Goal: Task Accomplishment & Management: Complete application form

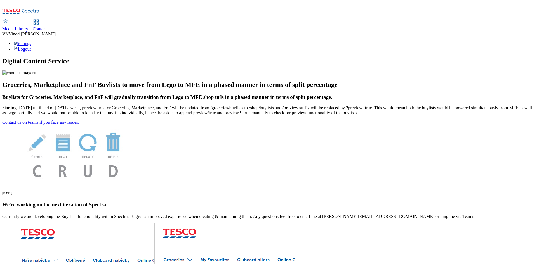
drag, startPoint x: 133, startPoint y: 10, endPoint x: 138, endPoint y: 8, distance: 5.6
click at [47, 27] on span "Content" at bounding box center [40, 29] width 14 height 5
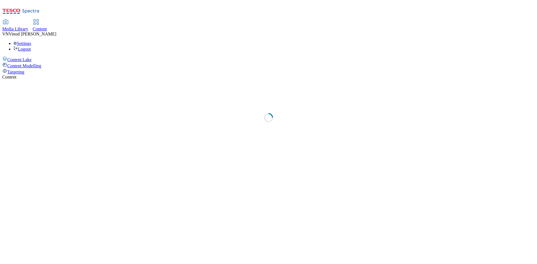
select select "ghs-[GEOGRAPHIC_DATA]"
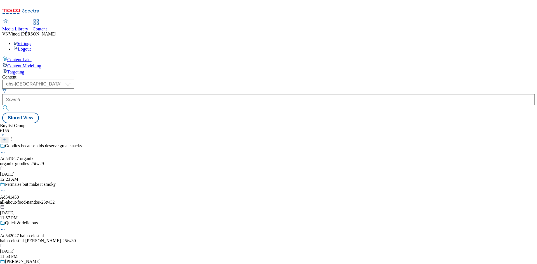
click at [6, 138] on icon at bounding box center [4, 140] width 4 height 4
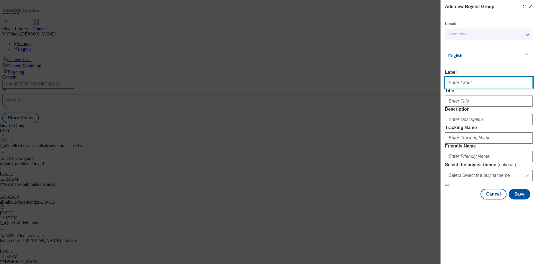
click at [460, 84] on input "Label" at bounding box center [488, 82] width 87 height 11
paste input "542006"
paste input "L'Oreal"
click at [464, 85] on input "Ad542006 L'Oreal" at bounding box center [488, 82] width 87 height 11
click at [465, 86] on input "Ad542006 loreal" at bounding box center [488, 82] width 87 height 11
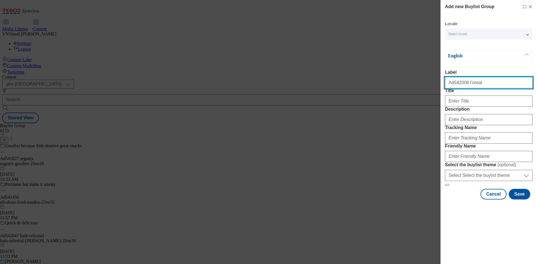
type input "Ad542006 l'oreal"
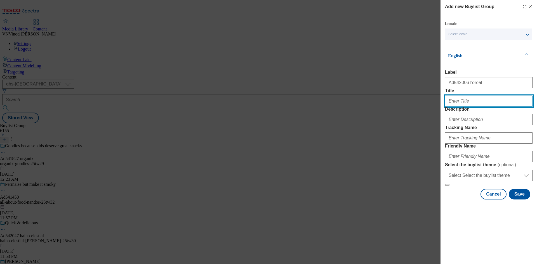
click at [467, 107] on input "Title" at bounding box center [488, 101] width 87 height 11
paste input "Intensely cleansed Skin, that feels revitalised"
type input "Intensely cleansed Skin, that feels revitalised"
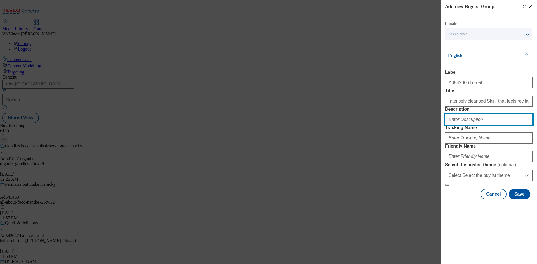
click at [466, 125] on input "Description" at bounding box center [488, 119] width 87 height 11
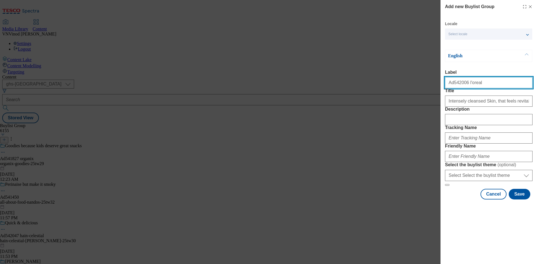
click at [456, 85] on input "Ad542006 l'oreal" at bounding box center [488, 82] width 87 height 11
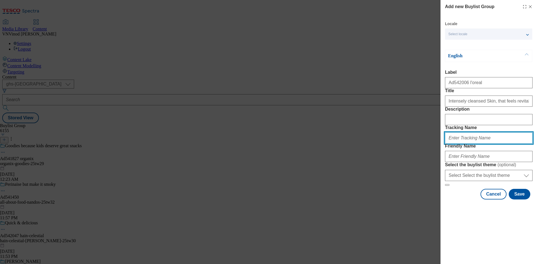
click at [466, 144] on input "Tracking Name" at bounding box center [488, 137] width 87 height 11
paste input "Ad542006"
click at [458, 144] on input "DH_ADAd542006" at bounding box center [488, 137] width 87 height 11
type input "DH_AD542006"
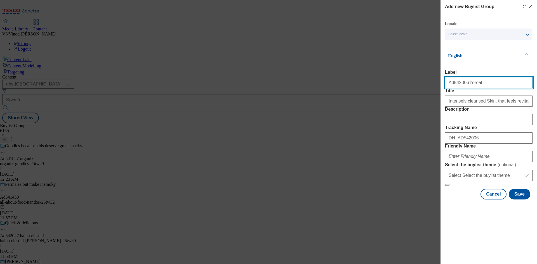
click at [468, 88] on input "Ad542006 l'oreal" at bounding box center [488, 82] width 87 height 11
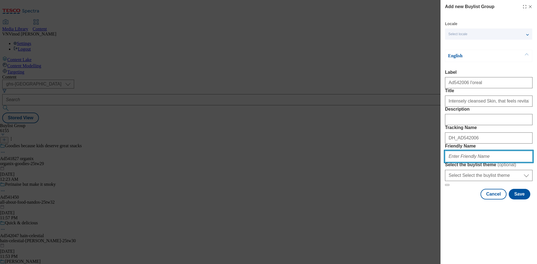
click at [468, 162] on input "Friendly Name" at bounding box center [488, 156] width 87 height 11
paste input "l'oreal"
paste input "Age Perfect"
click at [459, 162] on input "l'oreal-Age Perfect" at bounding box center [488, 156] width 87 height 11
click at [464, 162] on input "l'oreal-age Perfect" at bounding box center [488, 156] width 87 height 11
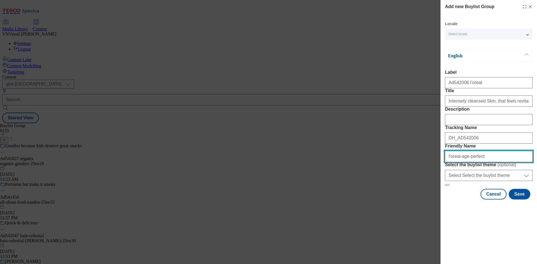
click at [486, 162] on input "l'oreal-age-perfect" at bounding box center [488, 156] width 87 height 11
drag, startPoint x: 500, startPoint y: 197, endPoint x: 308, endPoint y: 194, distance: 192.6
click at [306, 193] on div "Add new Buylist Group Locale Select locale English Welsh English Label Ad542006…" at bounding box center [268, 132] width 537 height 264
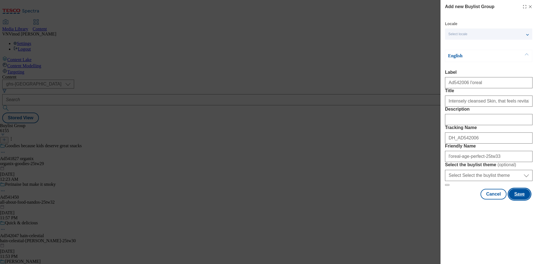
click at [522, 200] on button "Save" at bounding box center [519, 194] width 22 height 11
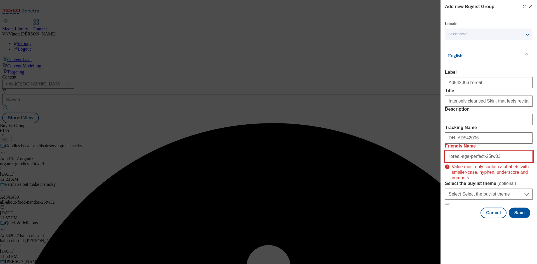
click at [449, 162] on input "l'oreal-age-perfect-25tw33" at bounding box center [488, 156] width 87 height 11
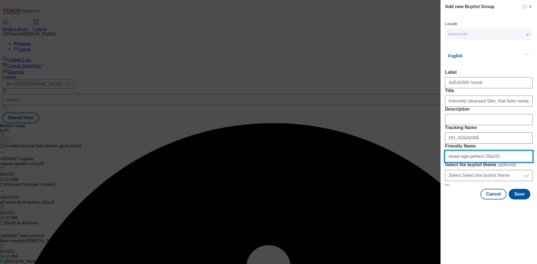
drag, startPoint x: 496, startPoint y: 196, endPoint x: 314, endPoint y: 198, distance: 182.5
click at [310, 197] on div "Add new Buylist Group Locale Select locale English Welsh English Label Ad542006…" at bounding box center [268, 132] width 537 height 264
paste input "'"
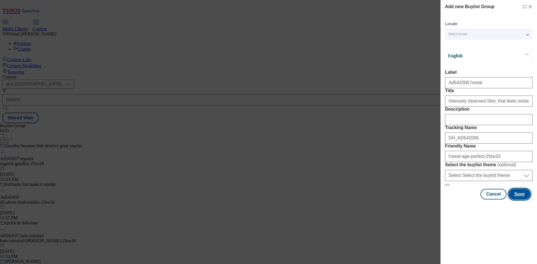
click at [519, 200] on button "Save" at bounding box center [519, 194] width 22 height 11
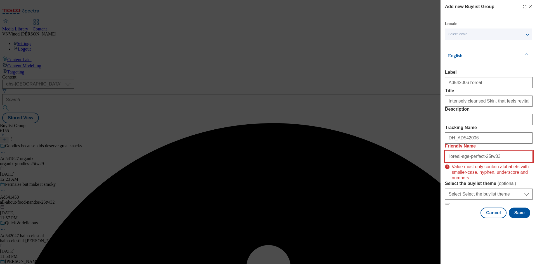
click at [448, 162] on input "l'oreal-age-perfect-25tw33" at bounding box center [488, 156] width 87 height 11
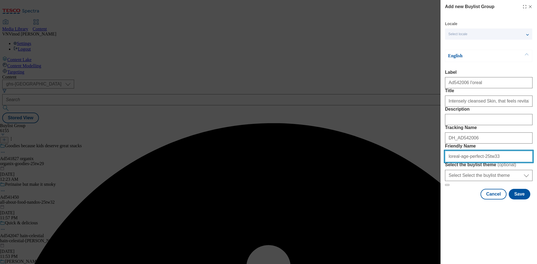
drag, startPoint x: 495, startPoint y: 196, endPoint x: 311, endPoint y: 191, distance: 184.5
click at [311, 191] on div "Add new Buylist Group Locale Select locale English Welsh English Label Ad542006…" at bounding box center [268, 132] width 537 height 264
type input "loreal-age-perfect-25tw33"
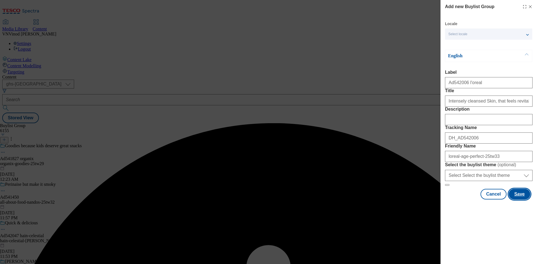
click at [516, 200] on button "Save" at bounding box center [519, 194] width 22 height 11
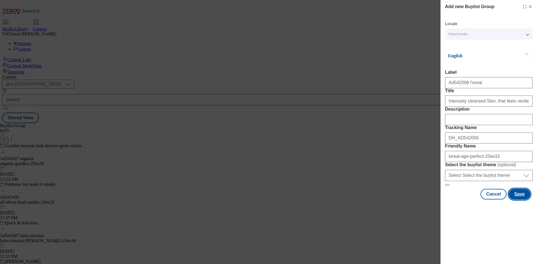
click at [518, 200] on button "Save" at bounding box center [519, 194] width 22 height 11
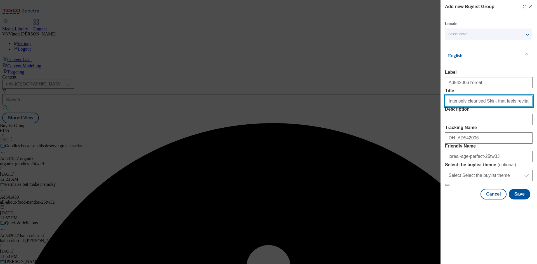
click at [517, 107] on input "Title" at bounding box center [488, 101] width 87 height 11
type input "Intensely cleansed Skin, that feels revitalised"
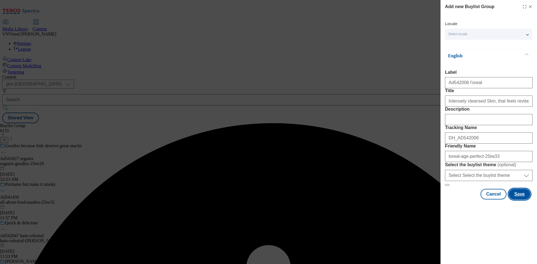
click at [518, 200] on button "Save" at bounding box center [519, 194] width 22 height 11
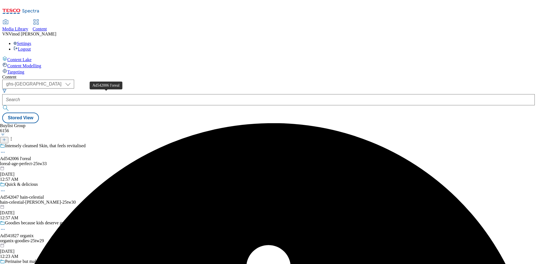
click at [31, 156] on div "Ad542006 l'oreal" at bounding box center [15, 158] width 31 height 5
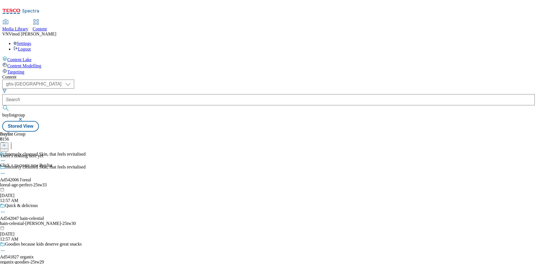
click at [6, 143] on icon at bounding box center [4, 145] width 4 height 4
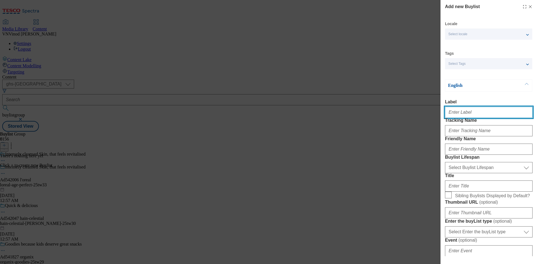
click at [463, 114] on input "Label" at bounding box center [488, 112] width 87 height 11
paste input "542006"
type input "Ad542006"
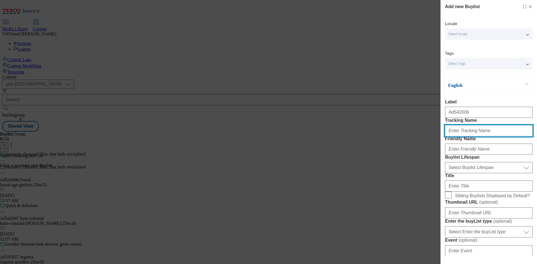
click at [465, 136] on input "Tracking Name" at bounding box center [488, 130] width 87 height 11
paste input "542006"
type input "Dh_AD542006"
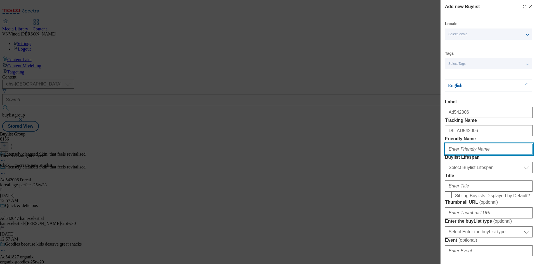
click at [455, 155] on input "Friendly Name" at bounding box center [488, 149] width 87 height 11
paste input "loreal"
type input "loreal"
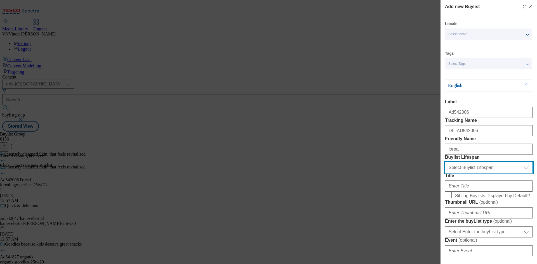
click at [464, 173] on select "Select Buylist Lifespan evergreen seasonal tactical" at bounding box center [488, 167] width 87 height 11
select select "tactical"
click at [445, 173] on select "Select Buylist Lifespan evergreen seasonal tactical" at bounding box center [488, 167] width 87 height 11
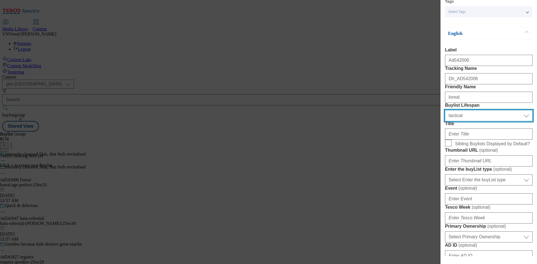
scroll to position [56, 0]
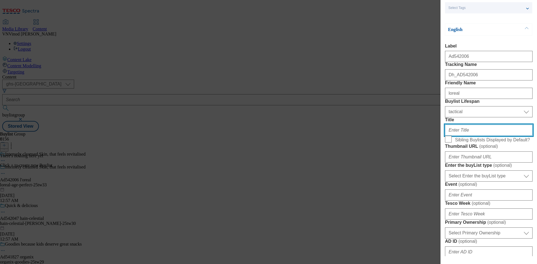
click at [470, 136] on input "Title" at bounding box center [488, 130] width 87 height 11
click at [468, 136] on input "Title" at bounding box center [488, 130] width 87 height 11
paste input "L’Oreal [GEOGRAPHIC_DATA] Age Perfect Cleansing Wipes"
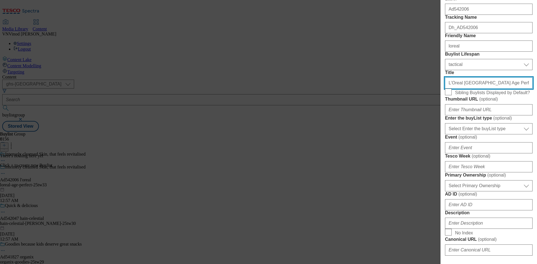
scroll to position [112, 0]
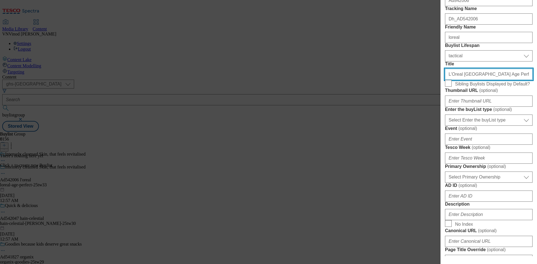
type input "L’Oreal [GEOGRAPHIC_DATA] Age Perfect Cleansing Wipes"
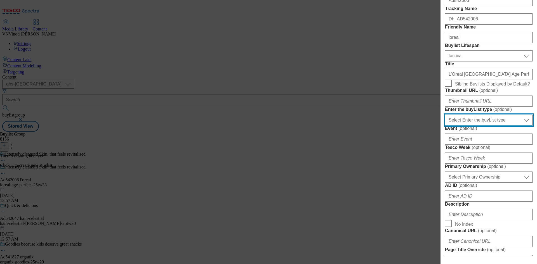
click at [471, 126] on select "Select Enter the buyList type event supplier funded long term >4 weeks supplier…" at bounding box center [488, 120] width 87 height 11
select select "supplier funded short term 1-3 weeks"
click at [445, 126] on select "Select Enter the buyList type event supplier funded long term >4 weeks supplier…" at bounding box center [488, 120] width 87 height 11
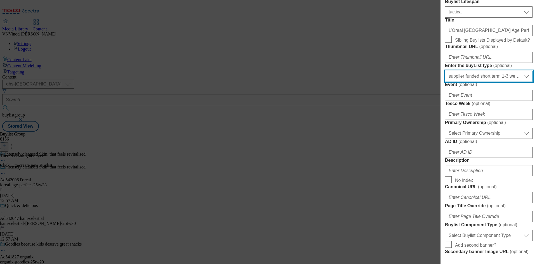
scroll to position [168, 0]
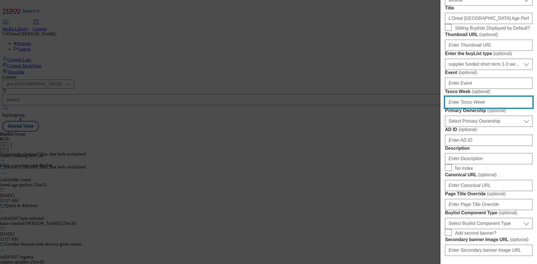
click at [474, 108] on input "Tesco Week ( optional )" at bounding box center [488, 102] width 87 height 11
type input "33"
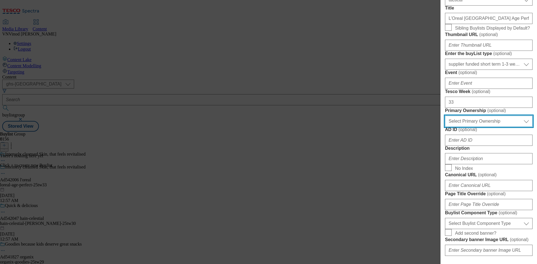
click at [475, 127] on select "Select Primary Ownership [PERSON_NAME]" at bounding box center [488, 121] width 87 height 11
select select "dunnhumby"
click at [445, 127] on select "Select Primary Ownership [PERSON_NAME]" at bounding box center [488, 121] width 87 height 11
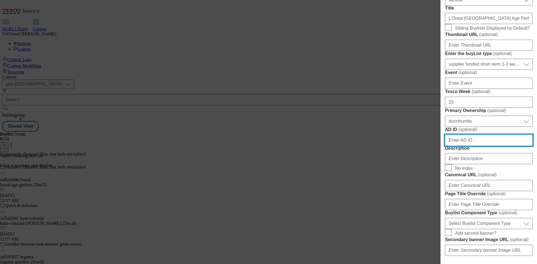
click at [463, 146] on input "AD ID ( optional )" at bounding box center [488, 140] width 87 height 11
paste input "542006"
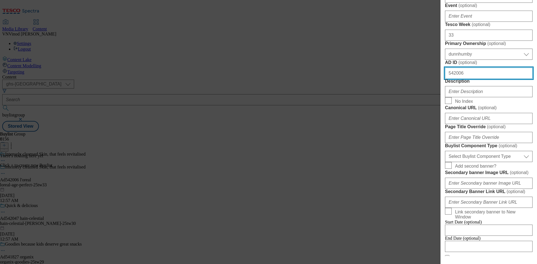
scroll to position [279, 0]
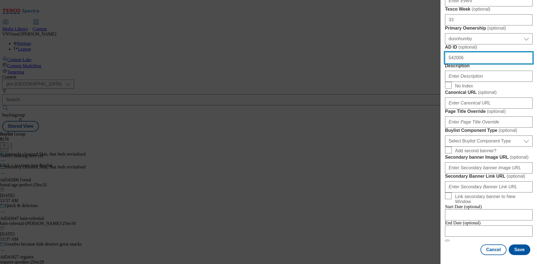
type input "542006"
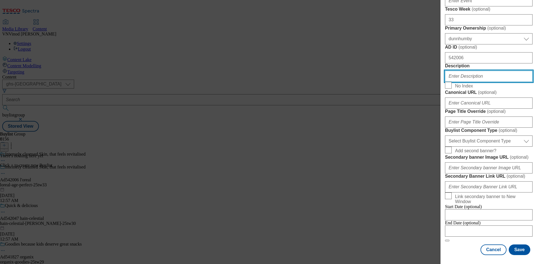
click at [480, 82] on input "Description" at bounding box center [488, 76] width 87 height 11
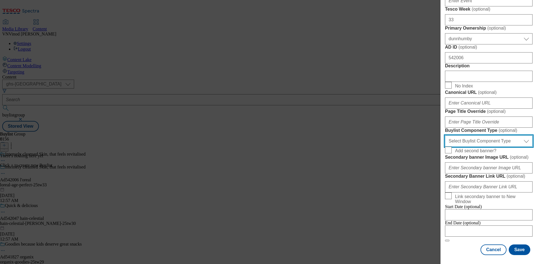
click at [492, 147] on select "Select Buylist Component Type Banner Competition Header Meal" at bounding box center [488, 141] width 87 height 11
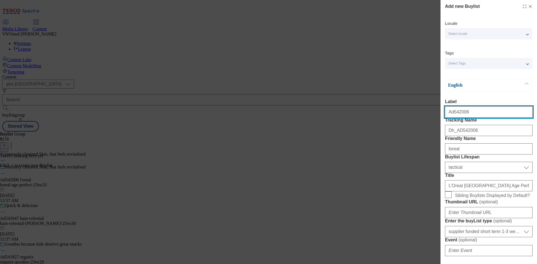
select select "Banner"
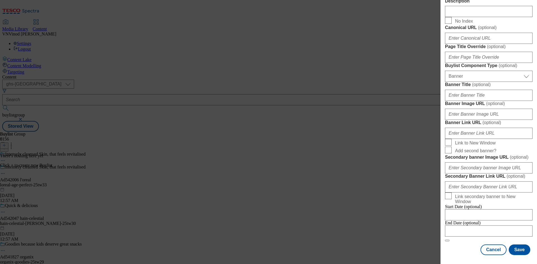
scroll to position [554, 0]
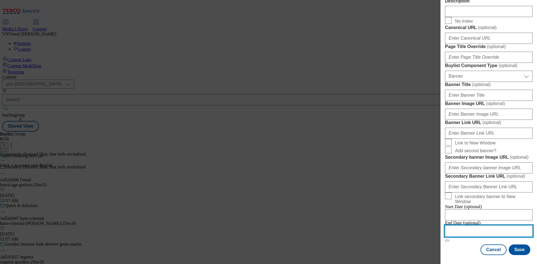
click at [480, 226] on input "Modal" at bounding box center [488, 231] width 87 height 11
select select "2025"
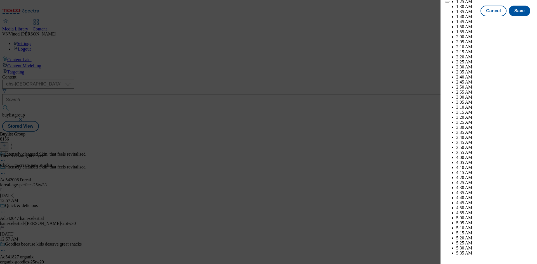
scroll to position [105, 0]
select select "December"
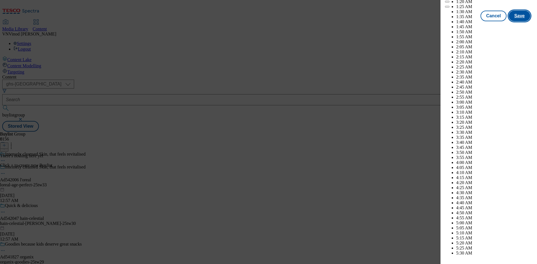
click at [516, 21] on button "Save" at bounding box center [519, 16] width 22 height 11
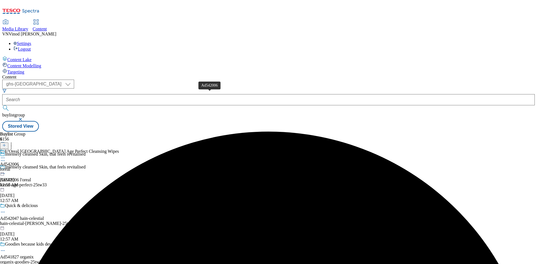
click at [19, 162] on div "Ad542006" at bounding box center [9, 164] width 19 height 5
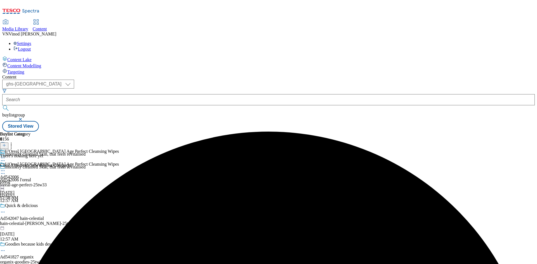
click at [6, 143] on icon at bounding box center [4, 145] width 4 height 4
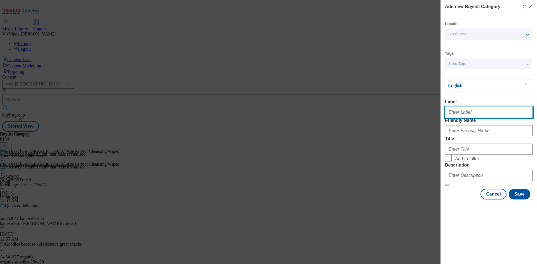
click at [465, 114] on input "Label" at bounding box center [488, 112] width 87 height 11
paste input "542006"
type input "Ad542006"
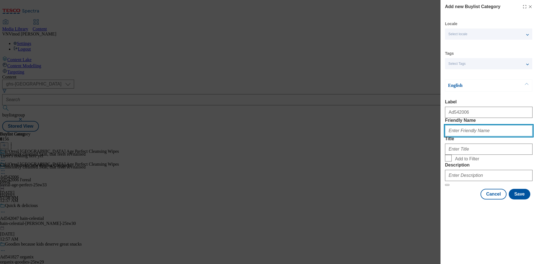
click at [479, 136] on input "Friendly Name" at bounding box center [488, 130] width 87 height 11
paste input "loreal-age-perfect"
type input "loreal-age-perfect"
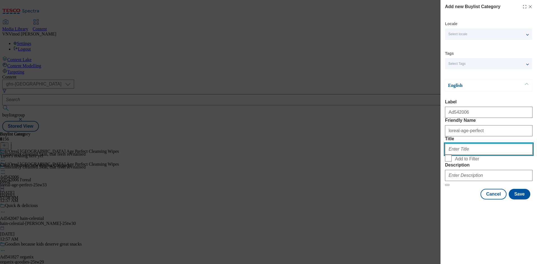
click at [474, 155] on input "Title" at bounding box center [488, 149] width 87 height 11
paste input "L'Oreal"
type input "L'Oreal"
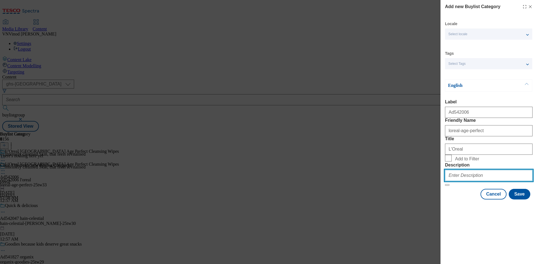
click at [473, 181] on input "Description" at bounding box center [488, 175] width 87 height 11
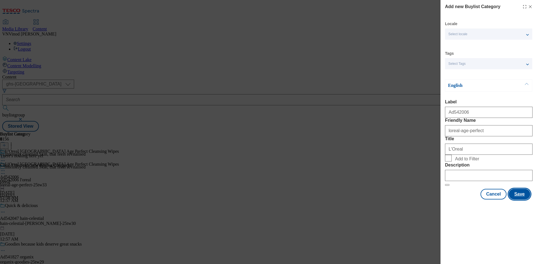
click at [522, 200] on button "Save" at bounding box center [519, 194] width 22 height 11
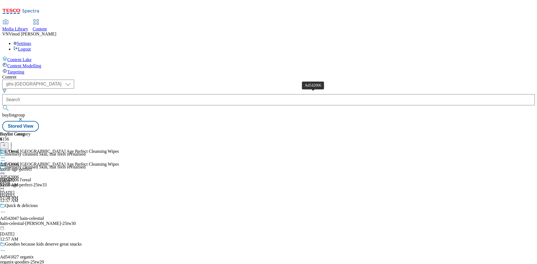
click at [19, 162] on div "Ad542006" at bounding box center [9, 164] width 19 height 5
click at [6, 143] on icon at bounding box center [4, 145] width 4 height 4
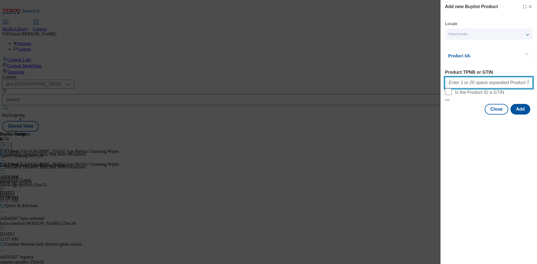
click at [470, 88] on input "Product TPNB or GTIN" at bounding box center [488, 82] width 87 height 11
paste input "56204970, 56204970, 56204970"
click at [463, 84] on input "56204970, 56204970, 56204970" at bounding box center [488, 82] width 87 height 11
click at [478, 86] on input "56204970 56204970, 56204970" at bounding box center [488, 82] width 87 height 11
type input "56204970 56204970 56204970"
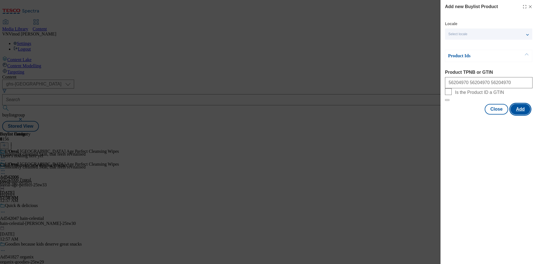
click at [518, 115] on button "Add" at bounding box center [520, 109] width 20 height 11
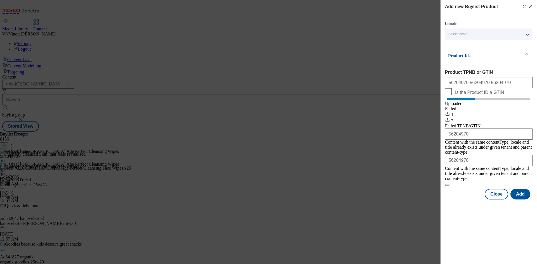
click at [530, 8] on icon "Modal" at bounding box center [530, 6] width 4 height 4
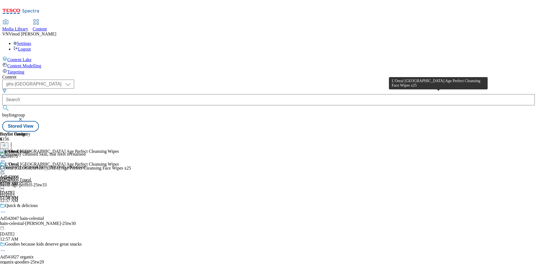
click at [131, 166] on div "L'Oreal [GEOGRAPHIC_DATA] Age Perfect Cleansing Face Wipes x25" at bounding box center [65, 168] width 131 height 5
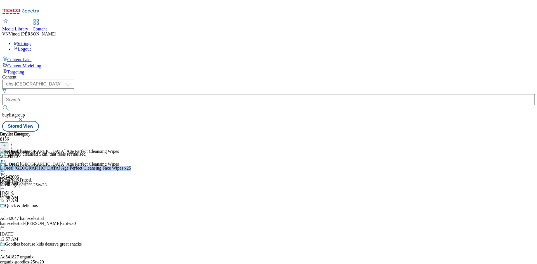
copy div "L'Oreal [GEOGRAPHIC_DATA] Age Perfect Cleansing Face Wipes x25"
click at [6, 171] on icon at bounding box center [3, 174] width 6 height 6
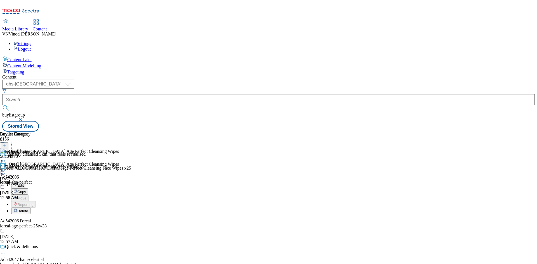
click at [26, 182] on button "Edit" at bounding box center [18, 185] width 15 height 6
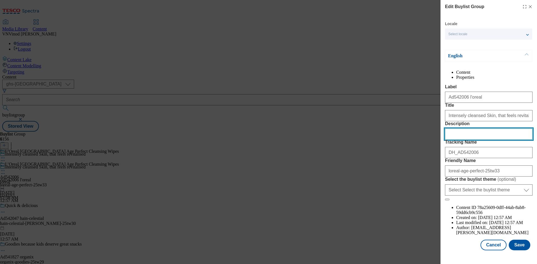
click at [467, 140] on input "Description" at bounding box center [488, 134] width 87 height 11
paste input "L'Oreal [GEOGRAPHIC_DATA] Age Perfect Cleansing Face Wipes x25"
type input "L'Oreal [GEOGRAPHIC_DATA] Age Perfect Cleansing Face Wipes x25"
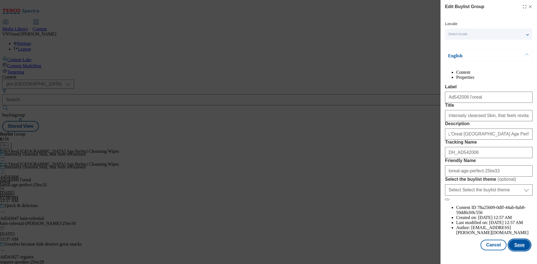
click at [515, 250] on button "Save" at bounding box center [519, 245] width 22 height 11
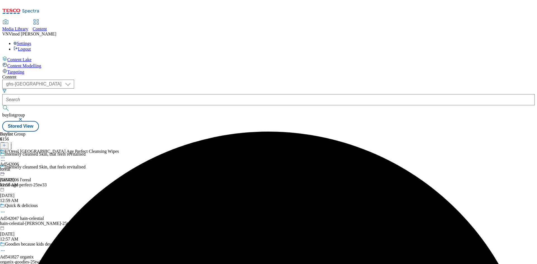
click at [6, 155] on icon at bounding box center [3, 158] width 6 height 6
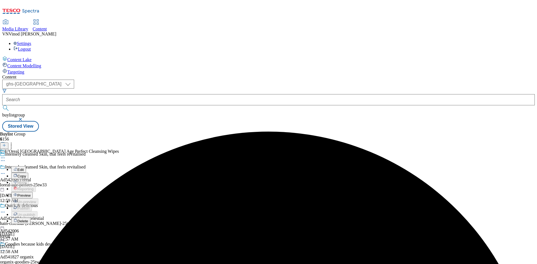
click at [26, 166] on button "Edit" at bounding box center [18, 169] width 15 height 6
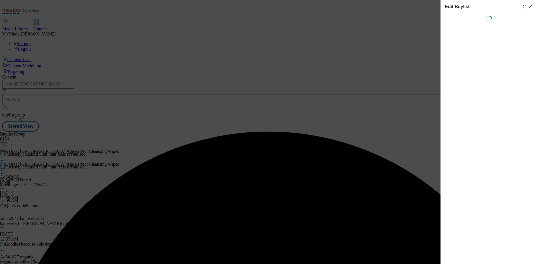
select select "tactical"
select select "supplier funded short term 1-3 weeks"
select select "dunnhumby"
select select "Banner"
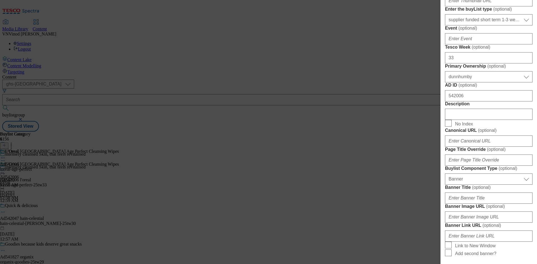
scroll to position [252, 0]
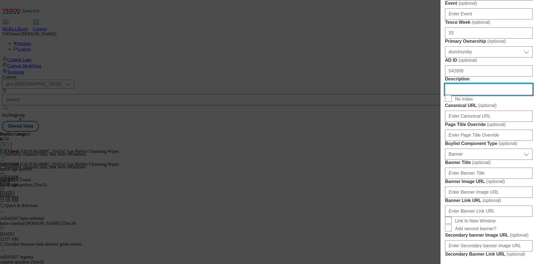
click at [473, 95] on input "Description" at bounding box center [488, 89] width 87 height 11
paste input "L'Oreal [GEOGRAPHIC_DATA] Age Perfect Cleansing Face Wipes x25"
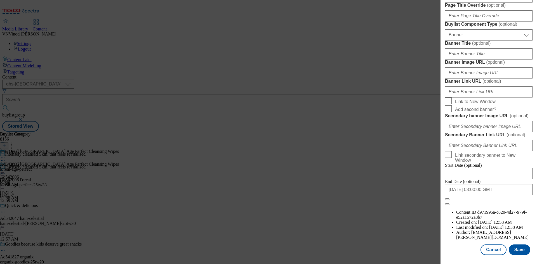
scroll to position [579, 0]
type input "L'Oreal [GEOGRAPHIC_DATA] Age Perfect Cleansing Face Wipes x25"
click at [519, 248] on button "Save" at bounding box center [519, 250] width 22 height 11
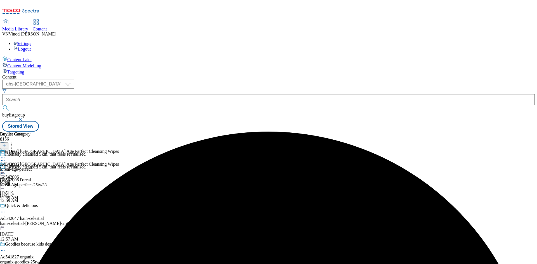
click at [6, 155] on icon at bounding box center [3, 158] width 6 height 6
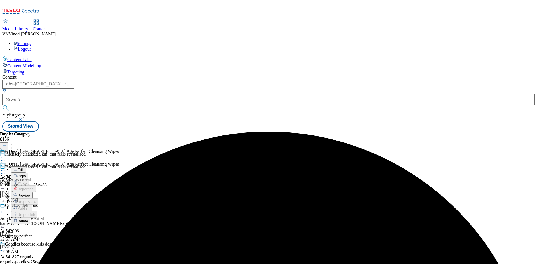
click at [24, 168] on span "Edit" at bounding box center [20, 170] width 6 height 4
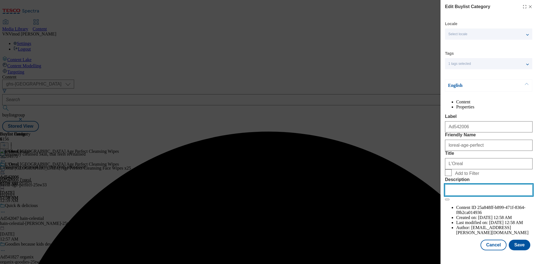
click at [469, 196] on input "Description" at bounding box center [488, 189] width 87 height 11
paste input "L'Oreal [GEOGRAPHIC_DATA] Age Perfect Cleansing Face Wipes x25"
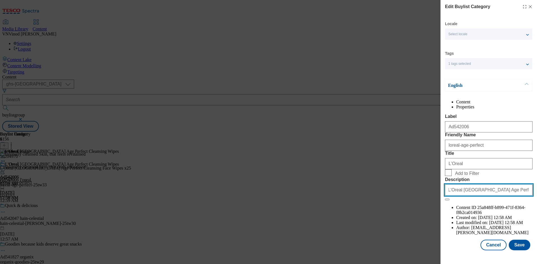
scroll to position [11, 0]
type input "L'Oreal [GEOGRAPHIC_DATA] Age Perfect Cleansing Face Wipes x25"
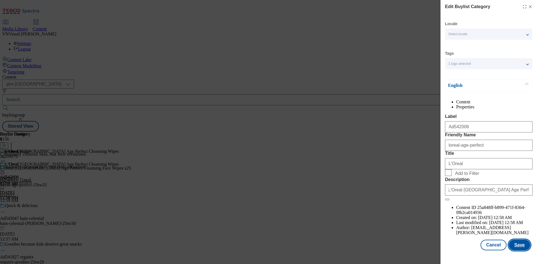
click at [510, 250] on button "Save" at bounding box center [519, 245] width 22 height 11
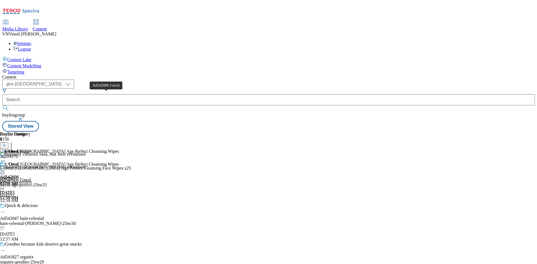
drag, startPoint x: 90, startPoint y: 95, endPoint x: 125, endPoint y: 75, distance: 39.4
click at [31, 177] on div "Ad542006 l'oreal" at bounding box center [15, 179] width 31 height 5
